Goal: Navigation & Orientation: Find specific page/section

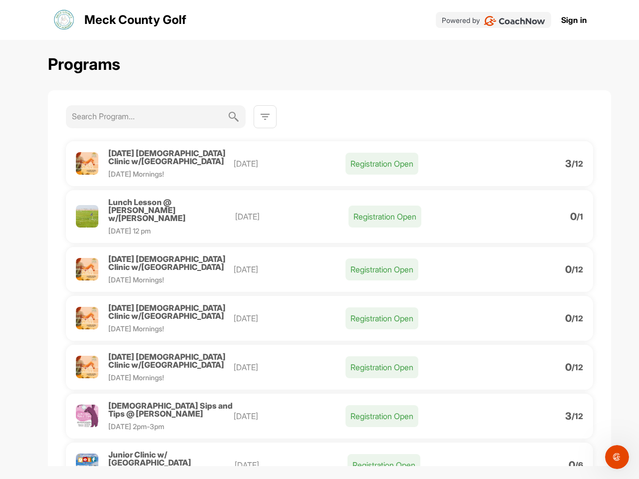
click at [265, 117] on img at bounding box center [265, 117] width 12 height 12
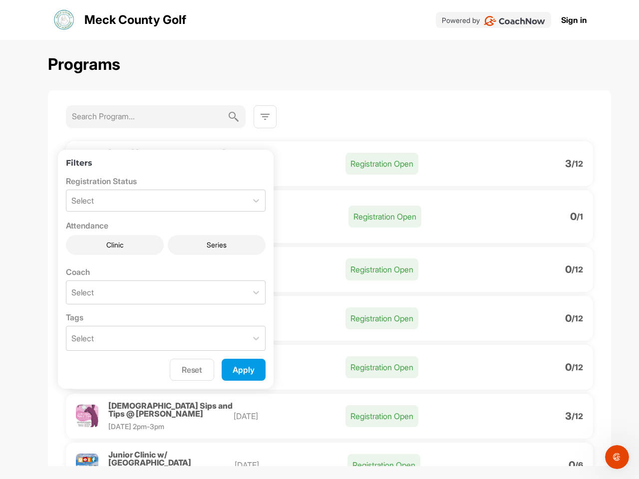
click at [326, 164] on p "[DATE]" at bounding box center [290, 164] width 112 height 12
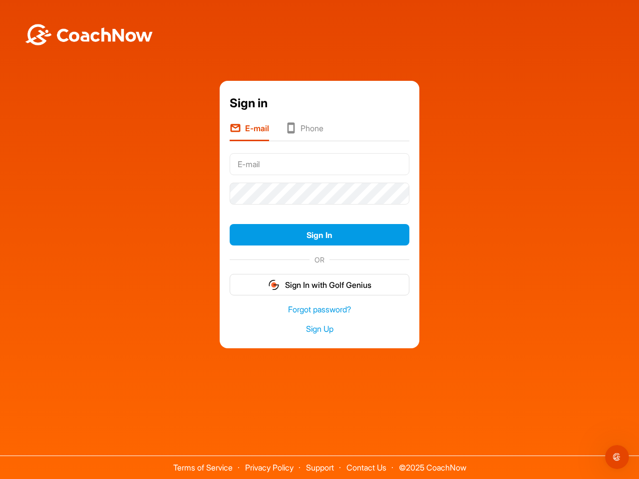
click at [169, 157] on div "Sign in E-mail Phone Sign In OR Sign In with Golf Genius Forgot password? Sign …" at bounding box center [319, 215] width 629 height 268
click at [326, 213] on form "Sign In OR Sign In with Golf Genius" at bounding box center [320, 223] width 180 height 146
click at [86, 212] on div "Sign in E-mail Phone Sign In OR Sign In with Golf Genius Forgot password? Sign …" at bounding box center [319, 215] width 629 height 268
click at [170, 206] on div "Sign in E-mail Phone Sign In OR Sign In with Golf Genius Forgot password? Sign …" at bounding box center [319, 215] width 629 height 268
click at [326, 258] on span "OR" at bounding box center [320, 260] width 20 height 10
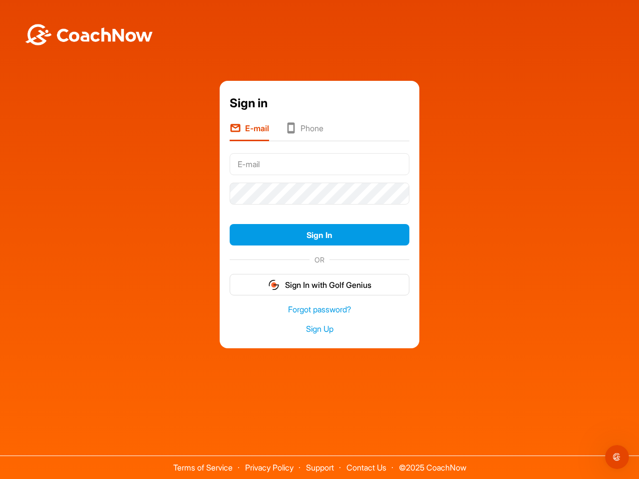
click at [86, 258] on div "Sign in E-mail Phone Sign In OR Sign In with Golf Genius Forgot password? Sign …" at bounding box center [319, 215] width 629 height 268
click at [169, 252] on div "Sign in E-mail Phone Sign In OR Sign In with Golf Genius Forgot password? Sign …" at bounding box center [319, 215] width 629 height 268
